Goal: Information Seeking & Learning: Learn about a topic

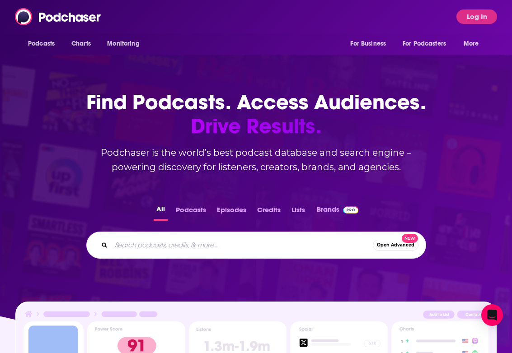
click at [153, 244] on input "Search podcasts, credits, & more..." at bounding box center [242, 245] width 262 height 14
type input "money life [PERSON_NAME]"
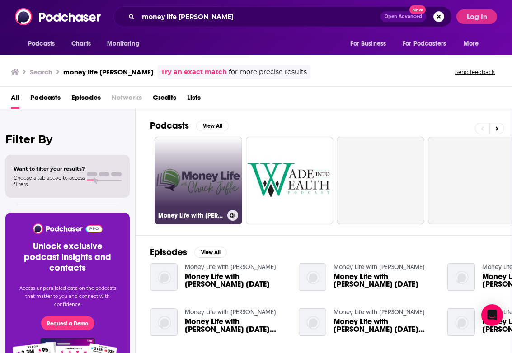
click at [167, 181] on link "Money Life with [PERSON_NAME]" at bounding box center [199, 181] width 88 height 88
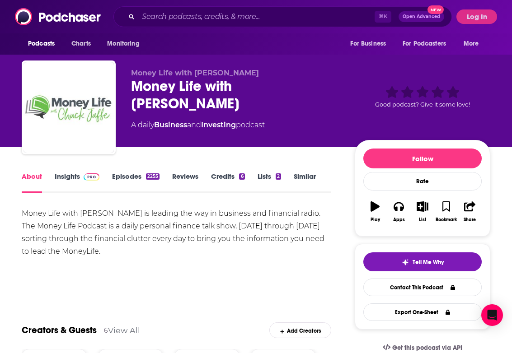
click at [85, 182] on link "Insights" at bounding box center [77, 182] width 45 height 21
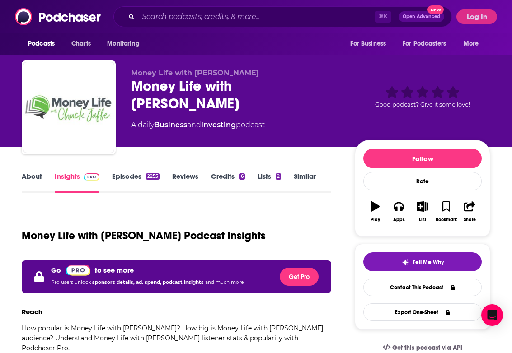
click at [484, 26] on div "Podcasts Charts Monitoring ⌘ K Open Advanced New For Business For Podcasters Mo…" at bounding box center [256, 16] width 512 height 33
click at [481, 18] on button "Log In" at bounding box center [476, 16] width 41 height 14
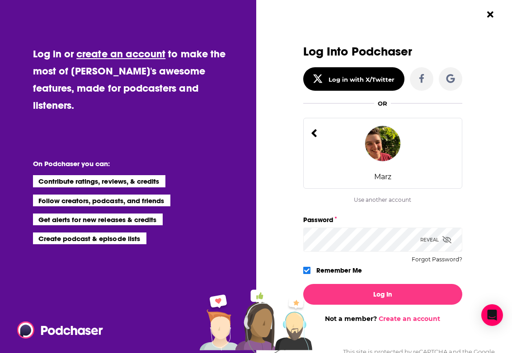
click at [376, 280] on div "Log In Not a member? Create an account" at bounding box center [382, 300] width 159 height 46
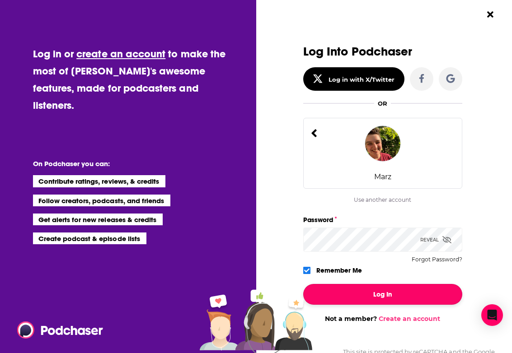
click at [375, 291] on button "Log In" at bounding box center [382, 294] width 159 height 21
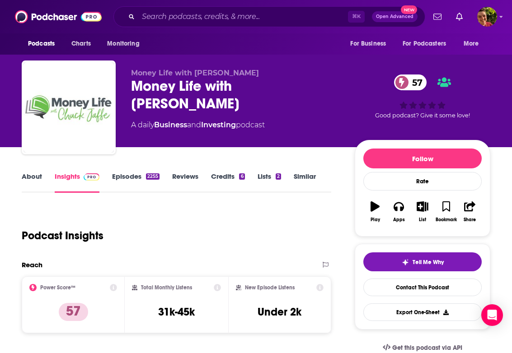
click at [31, 178] on link "About" at bounding box center [32, 182] width 20 height 21
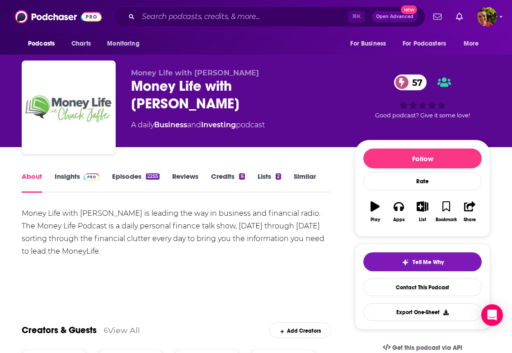
click at [60, 176] on link "Insights" at bounding box center [77, 182] width 45 height 21
